Goal: Check status: Check status

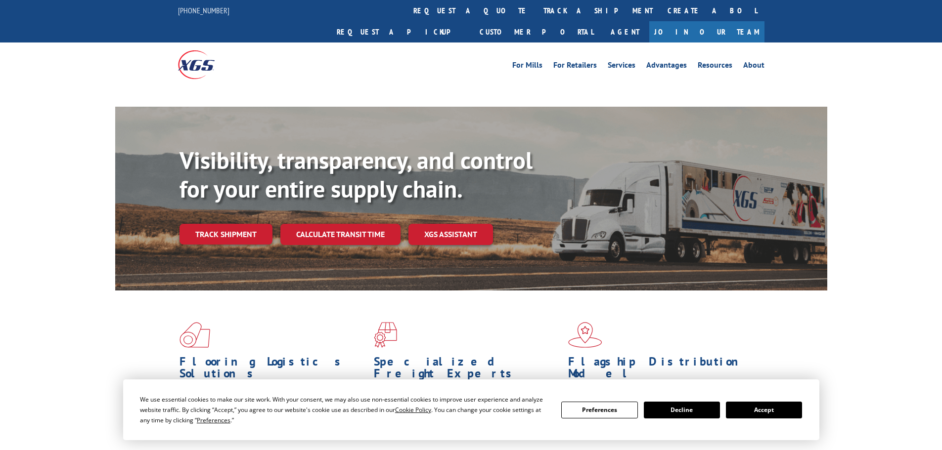
drag, startPoint x: 756, startPoint y: 408, endPoint x: 749, endPoint y: 408, distance: 6.9
click at [756, 408] on button "Accept" at bounding box center [764, 410] width 76 height 17
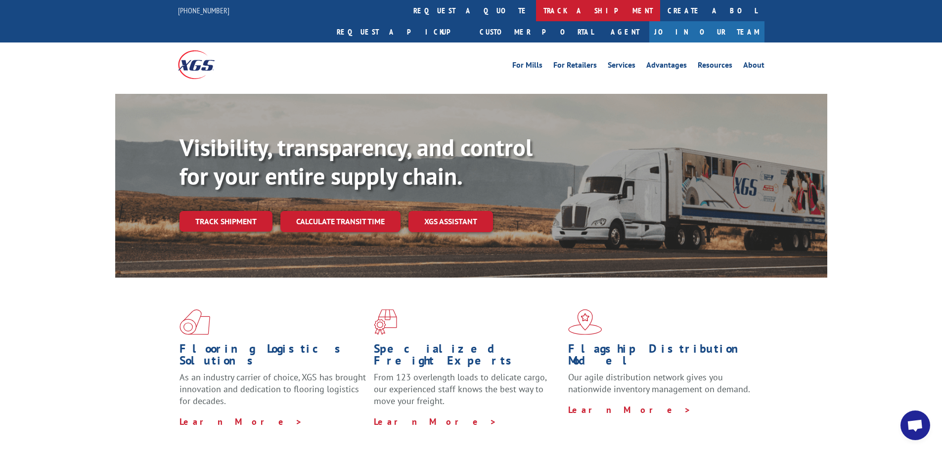
click at [536, 9] on link "track a shipment" at bounding box center [598, 10] width 124 height 21
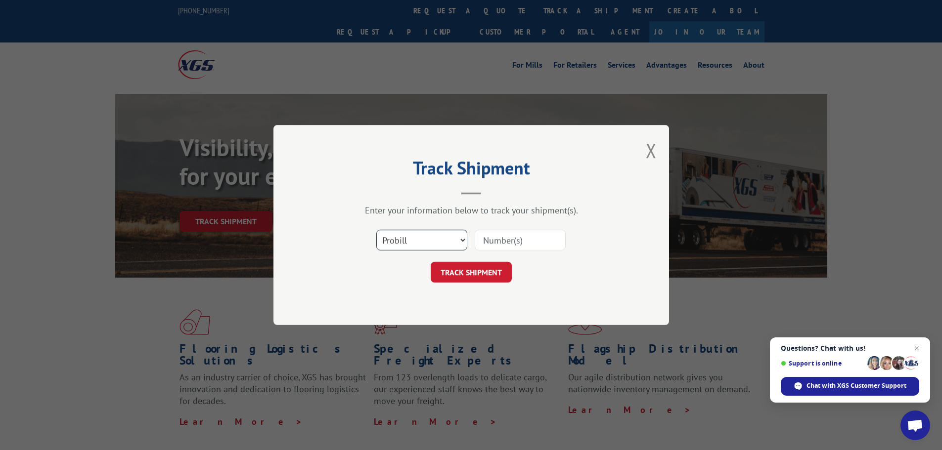
click at [427, 240] on select "Select category... Probill BOL PO" at bounding box center [421, 240] width 91 height 21
select select "po"
click at [376, 230] on select "Select category... Probill BOL PO" at bounding box center [421, 240] width 91 height 21
click at [507, 240] on input at bounding box center [520, 240] width 91 height 21
paste input "81531538"
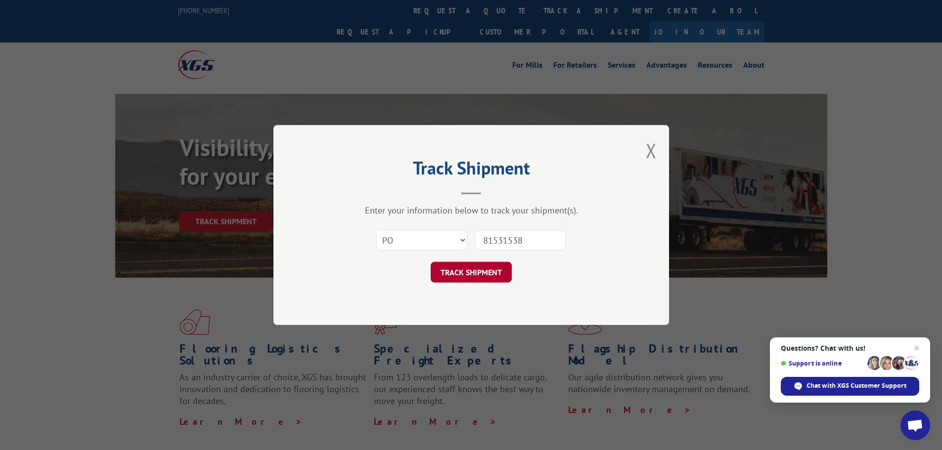
type input "81531538"
click at [488, 276] on button "TRACK SHIPMENT" at bounding box center [471, 272] width 81 height 21
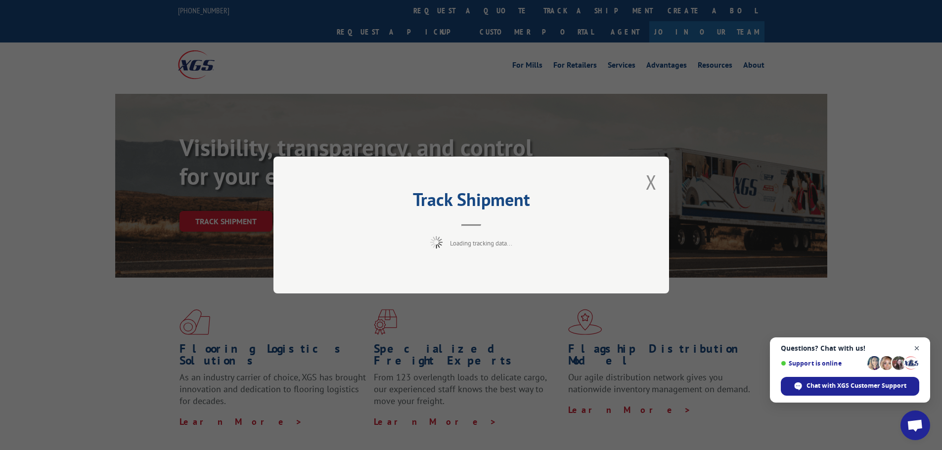
click at [918, 348] on span "Close chat" at bounding box center [917, 349] width 12 height 12
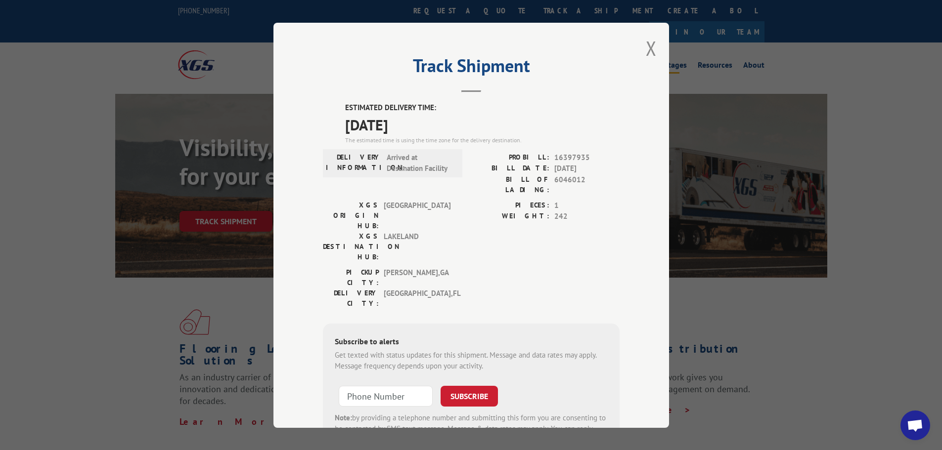
click at [646, 48] on button "Close modal" at bounding box center [651, 48] width 11 height 26
